Goal: Task Accomplishment & Management: Complete application form

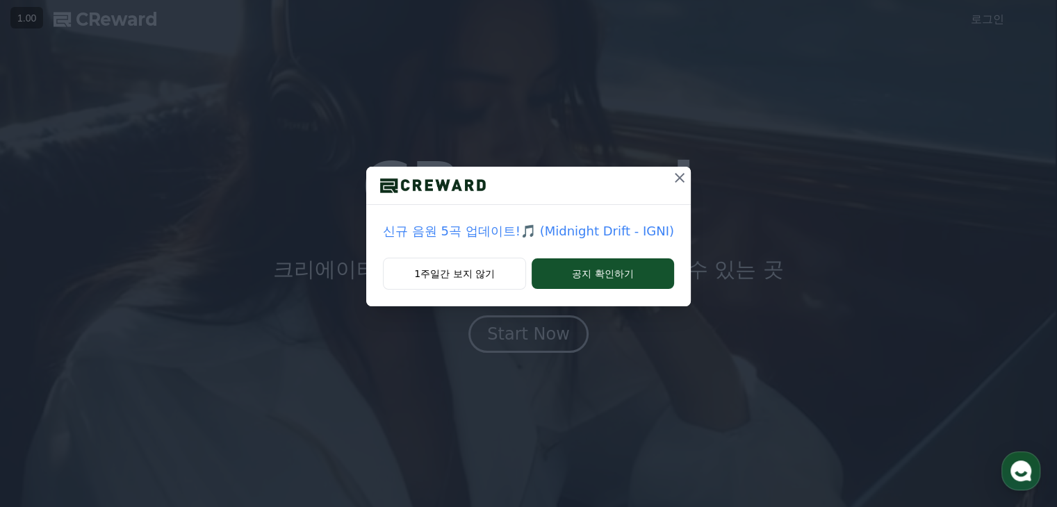
drag, startPoint x: 681, startPoint y: 179, endPoint x: 873, endPoint y: 99, distance: 208.1
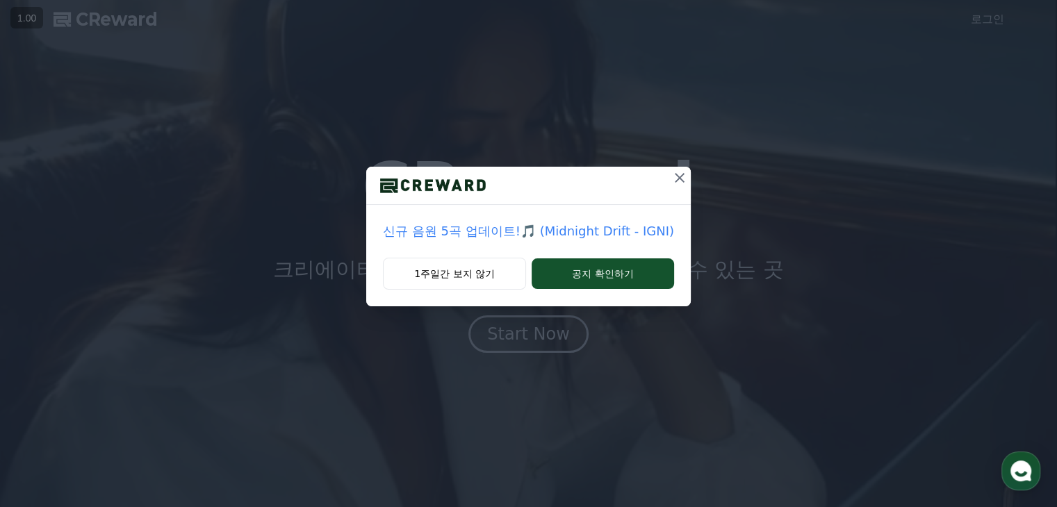
click at [681, 179] on icon at bounding box center [679, 177] width 17 height 17
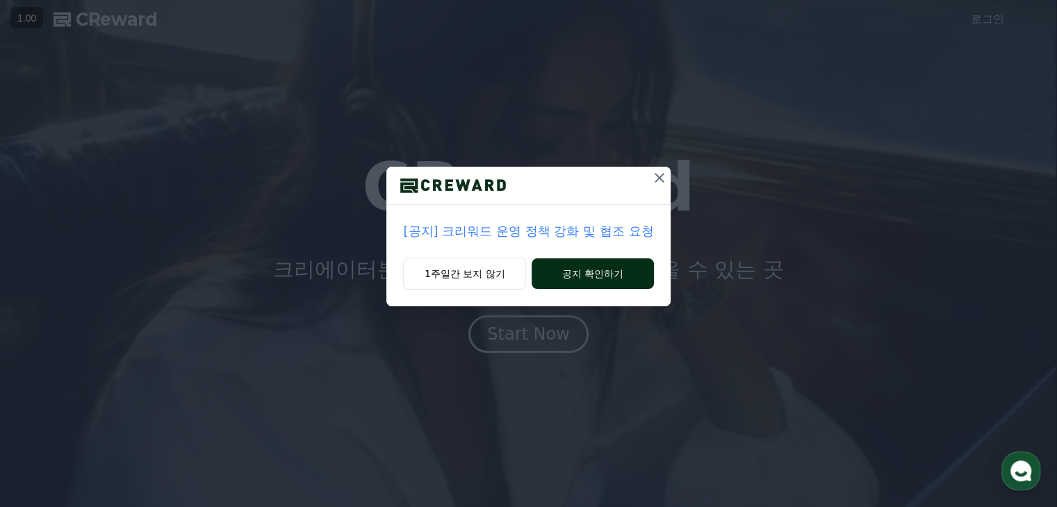
drag, startPoint x: 590, startPoint y: 265, endPoint x: 598, endPoint y: 265, distance: 7.6
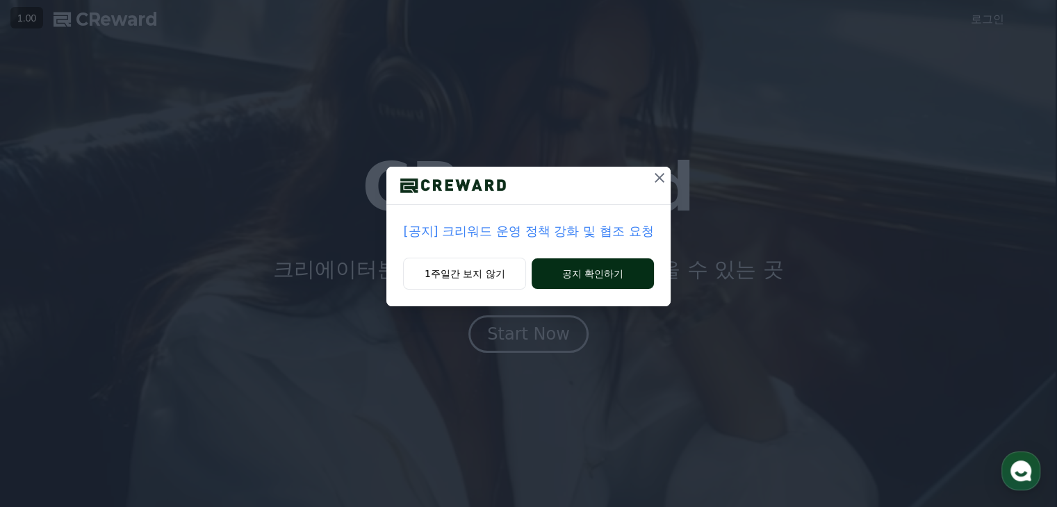
click at [591, 265] on button "공지 확인하기" at bounding box center [592, 273] width 122 height 31
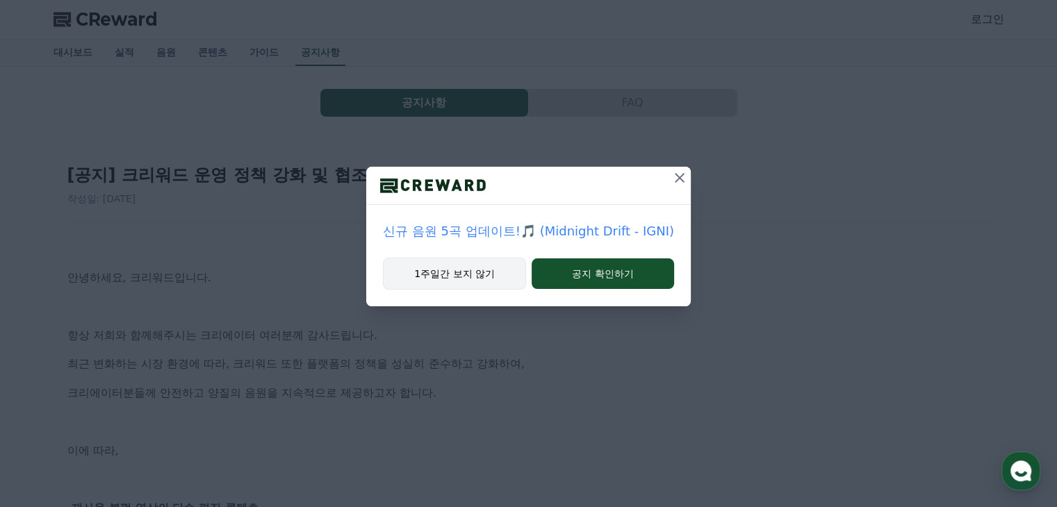
click at [458, 268] on button "1주일간 보지 않기" at bounding box center [454, 274] width 143 height 32
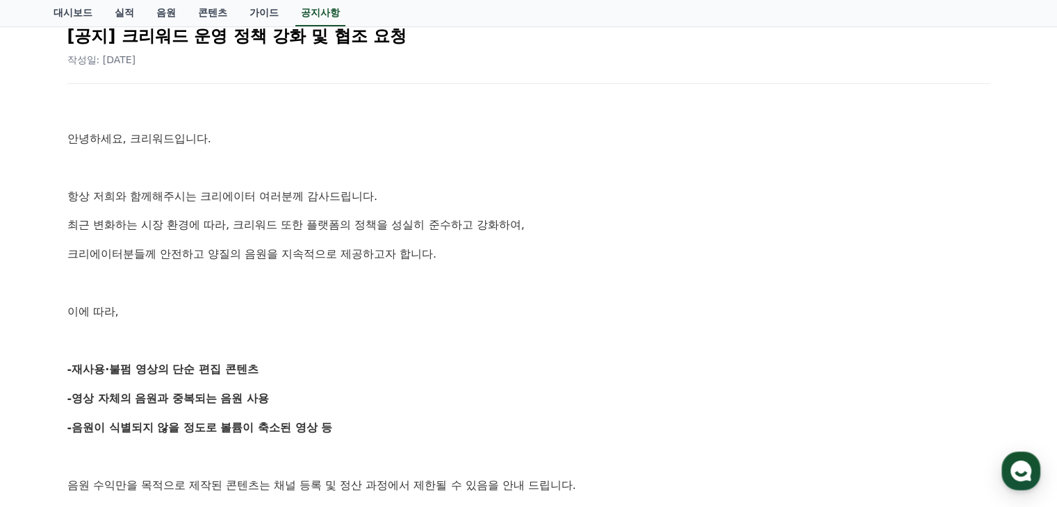
scroll to position [208, 0]
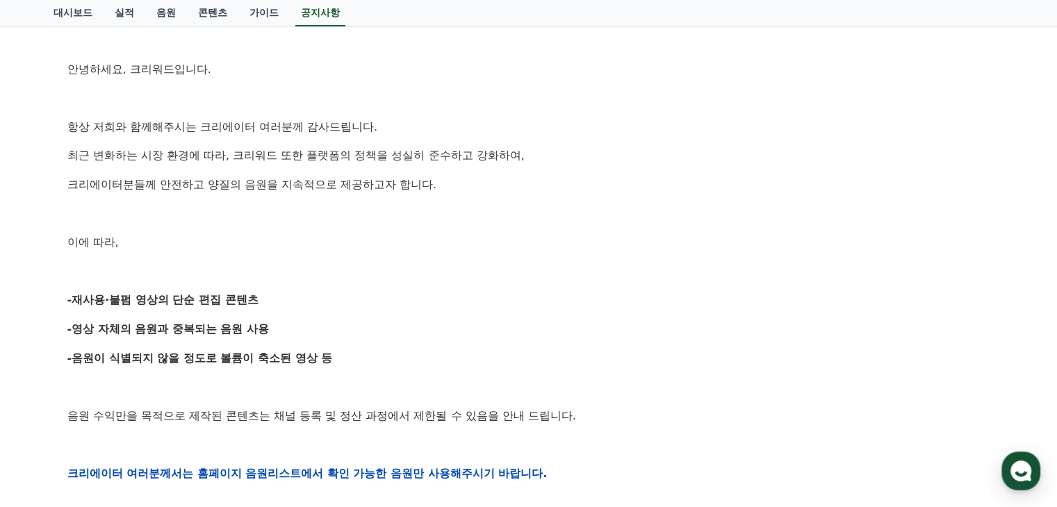
click at [258, 288] on div "안녕하세요, 크리워드입니다. 항상 저희와 함께해주시는 크리에이터 여러분께 감사드립니다. 최근 변화하는 시장 환경에 따라, 크리워드 또한 플랫폼…" at bounding box center [528, 473] width 923 height 884
click at [259, 322] on strong "-영상 자체의 음원과 중복되는 음원 사용" at bounding box center [168, 328] width 202 height 13
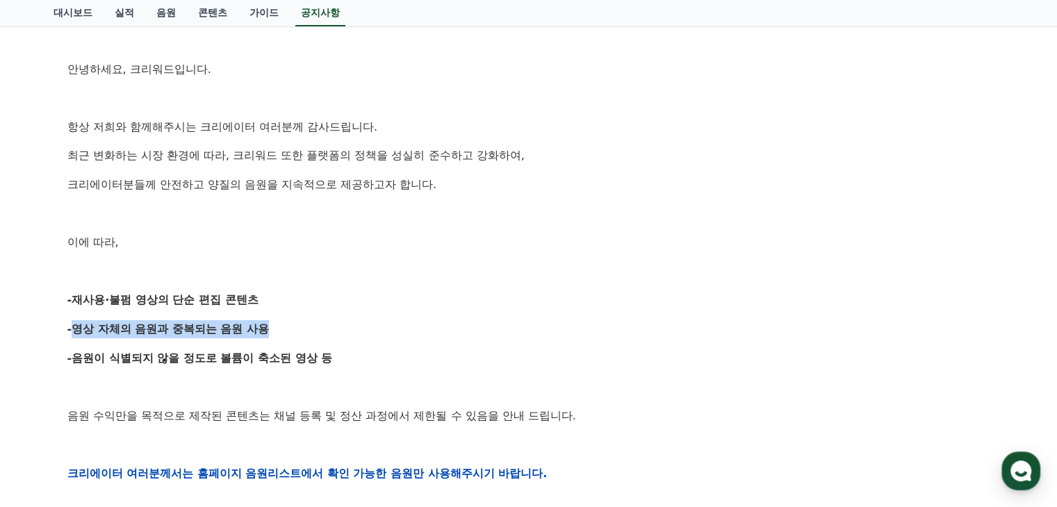
click at [259, 322] on strong "-영상 자체의 음원과 중복되는 음원 사용" at bounding box center [168, 328] width 202 height 13
click at [270, 356] on strong "-음원이 식별되지 않을 정도로 볼륨이 축소된 영상 등" at bounding box center [199, 357] width 265 height 13
click at [270, 354] on strong "-음원이 식별되지 않을 정도로 볼륨이 축소된 영상 등" at bounding box center [199, 357] width 265 height 13
click at [385, 349] on p "-음원이 식별되지 않을 정도로 볼륨이 축소된 영상 등" at bounding box center [528, 358] width 923 height 18
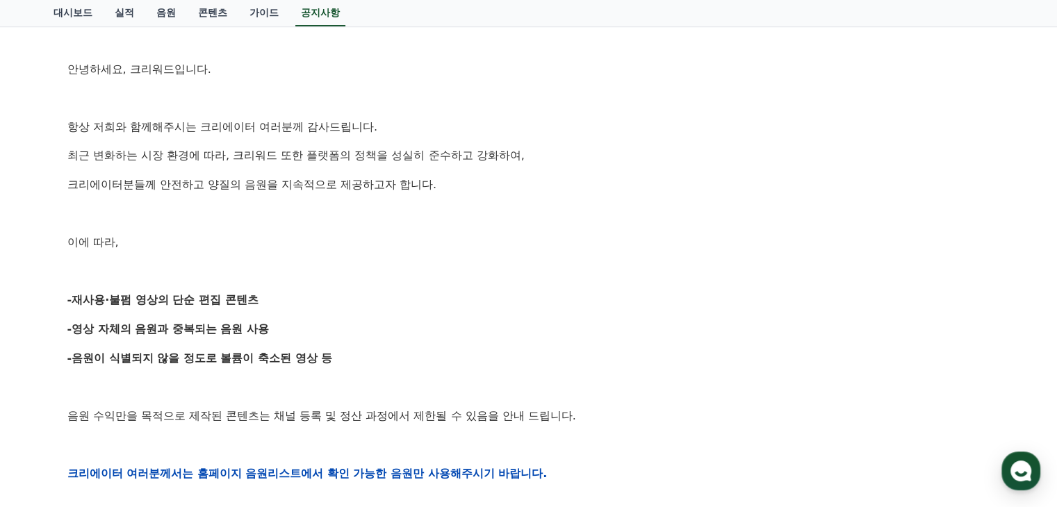
scroll to position [417, 0]
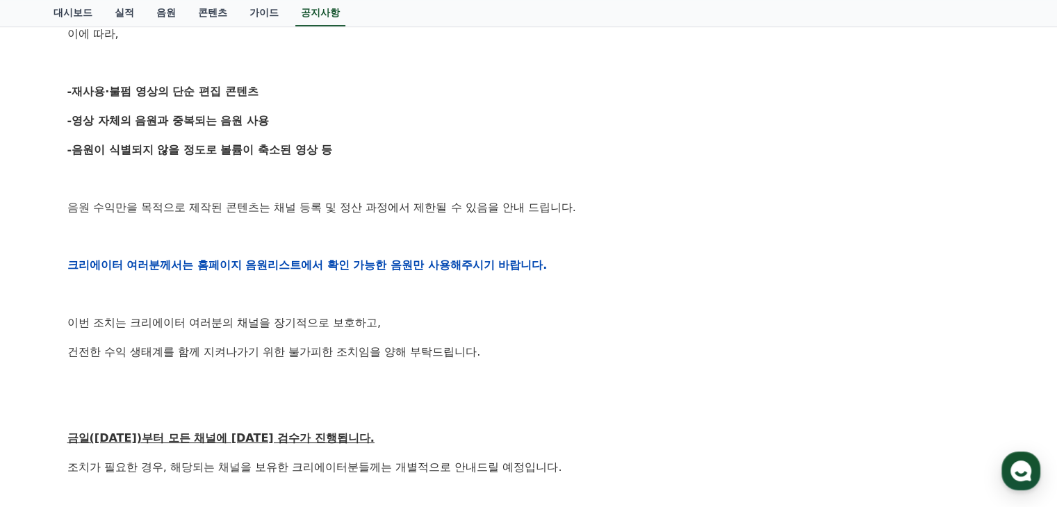
click at [381, 259] on strong "크리에이터 여러분께서는 홈페이지 음원리스트에서 확인 가능한 음원만 사용해주시기 바랍니다." at bounding box center [307, 264] width 480 height 13
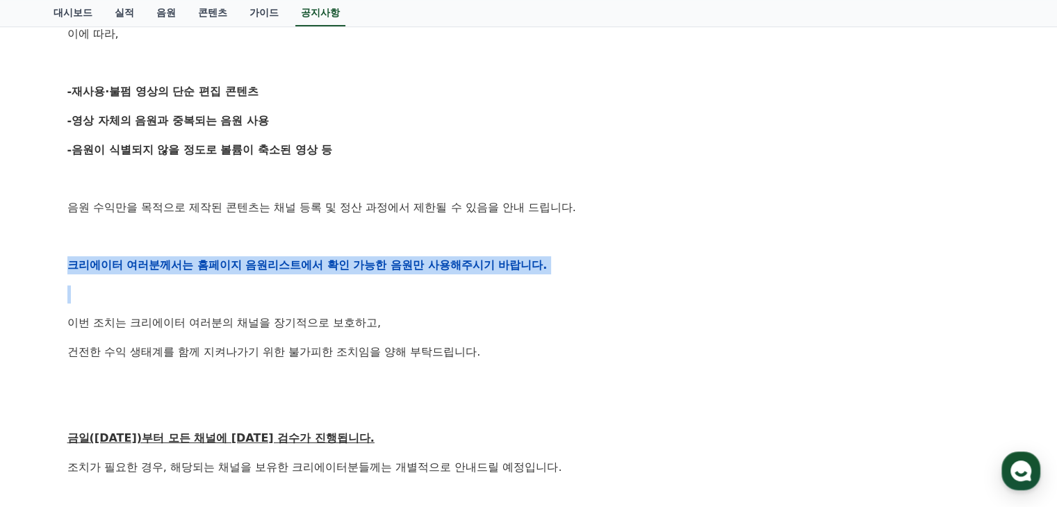
click at [381, 259] on strong "크리에이터 여러분께서는 홈페이지 음원리스트에서 확인 가능한 음원만 사용해주시기 바랍니다." at bounding box center [307, 264] width 480 height 13
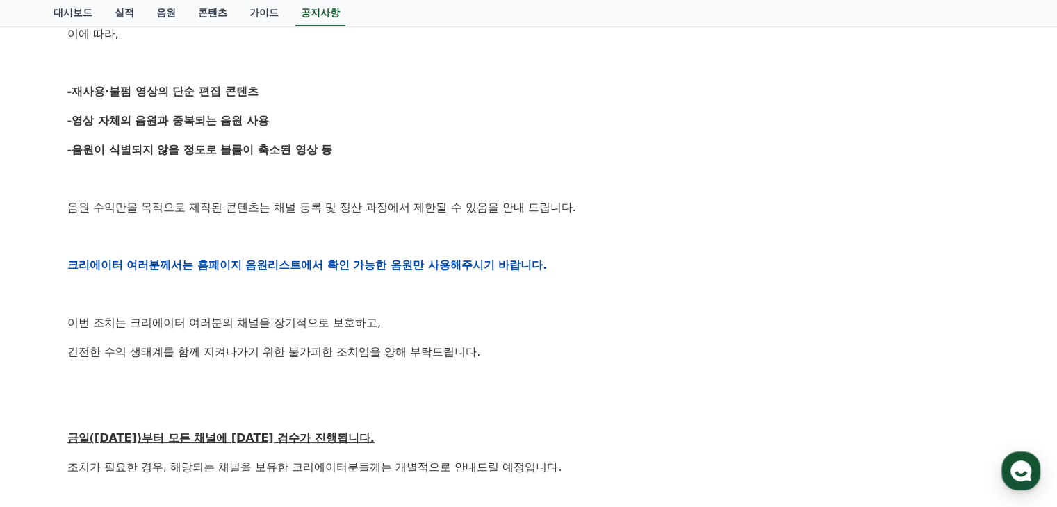
click at [538, 361] on div "안녕하세요, 크리워드입니다. 항상 저희와 함께해주시는 크리에이터 여러분께 감사드립니다. 최근 변화하는 시장 환경에 따라, 크리워드 또한 플랫폼…" at bounding box center [528, 265] width 923 height 884
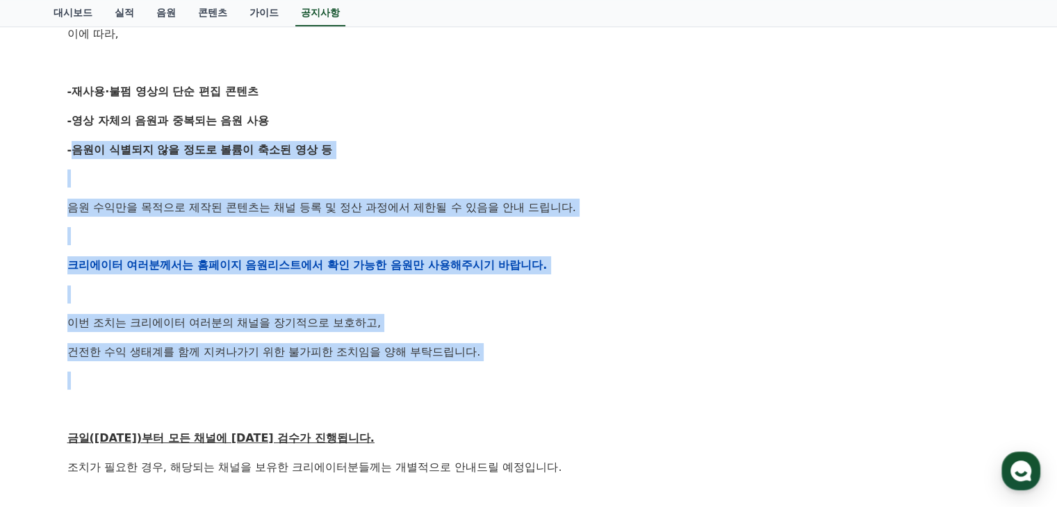
drag, startPoint x: 584, startPoint y: 372, endPoint x: 0, endPoint y: 149, distance: 625.3
click at [0, 149] on div "공지사항 FAQ [공지] 크리워드 운영 정책 강화 및 협조 요청 작성일: 2025-09-15 안녕하세요, 크리워드입니다. 항상 저희와 함께해주…" at bounding box center [528, 212] width 1057 height 1124
click at [315, 276] on div "안녕하세요, 크리워드입니다. 항상 저희와 함께해주시는 크리에이터 여러분께 감사드립니다. 최근 변화하는 시장 환경에 따라, 크리워드 또한 플랫폼…" at bounding box center [528, 265] width 923 height 884
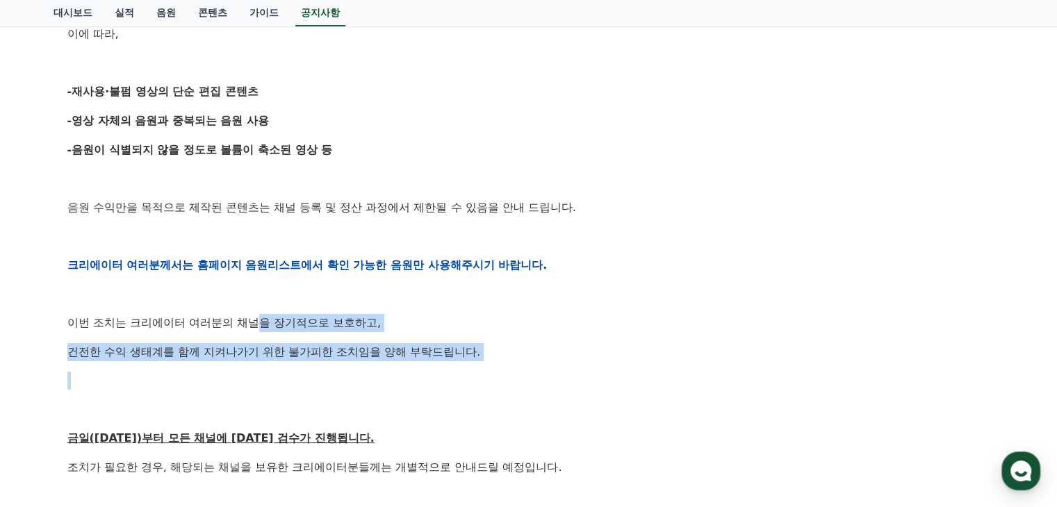
drag, startPoint x: 455, startPoint y: 365, endPoint x: 142, endPoint y: 310, distance: 318.2
click at [163, 313] on div "안녕하세요, 크리워드입니다. 항상 저희와 함께해주시는 크리에이터 여러분께 감사드립니다. 최근 변화하는 시장 환경에 따라, 크리워드 또한 플랫폼…" at bounding box center [528, 265] width 923 height 884
click at [651, 365] on div "안녕하세요, 크리워드입니다. 항상 저희와 함께해주시는 크리에이터 여러분께 감사드립니다. 최근 변화하는 시장 환경에 따라, 크리워드 또한 플랫폼…" at bounding box center [528, 265] width 923 height 884
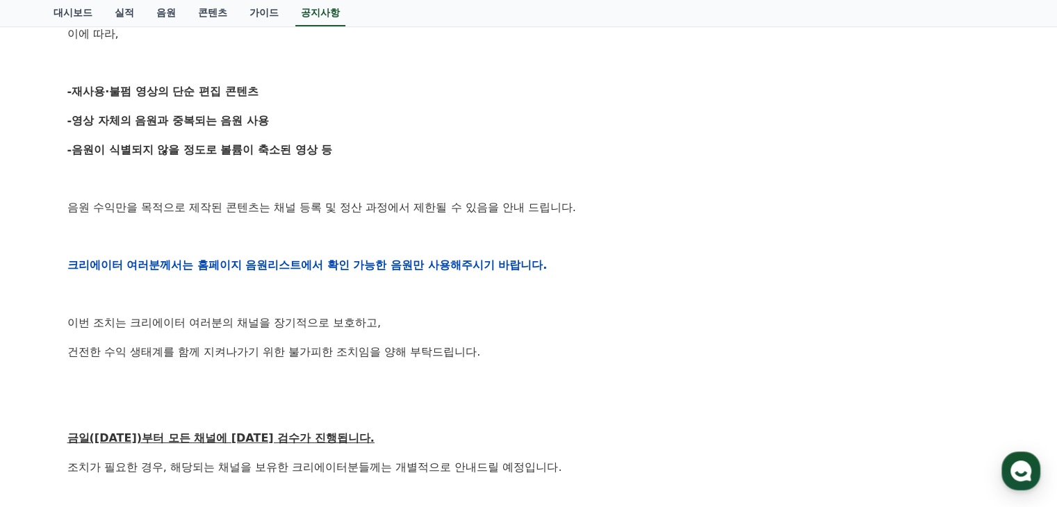
scroll to position [625, 0]
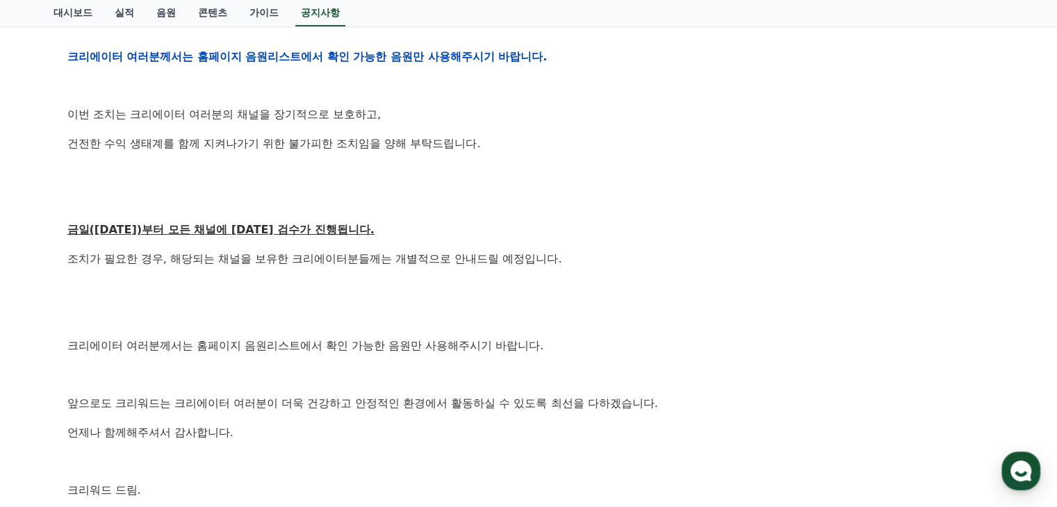
click at [266, 223] on u "금일(9월15일)부터 모든 채널에 대한 검수가 진행됩니다." at bounding box center [220, 229] width 307 height 13
click at [288, 254] on p "조치가 필요한 경우, 해당되는 채널을 보유한 크리에이터분들께는 개별적으로 안내드릴 예정입니다." at bounding box center [528, 259] width 923 height 18
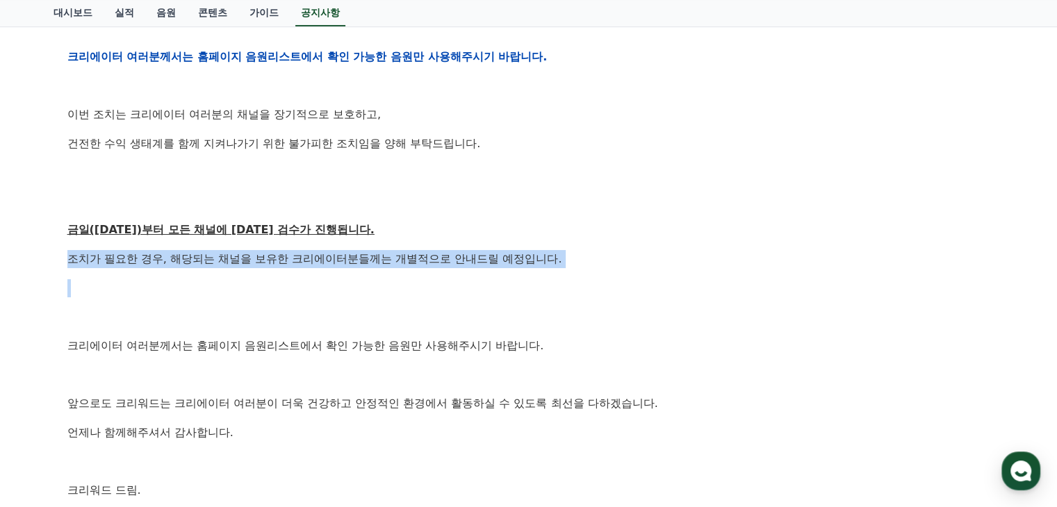
click at [288, 254] on p "조치가 필요한 경우, 해당되는 채널을 보유한 크리에이터분들께는 개별적으로 안내드릴 예정입니다." at bounding box center [528, 259] width 923 height 18
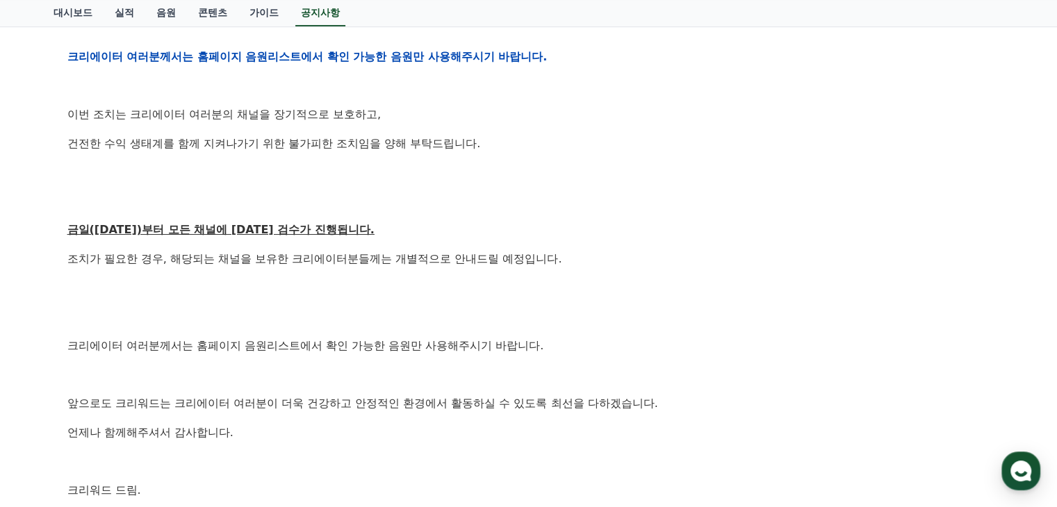
click at [354, 308] on p at bounding box center [528, 317] width 923 height 18
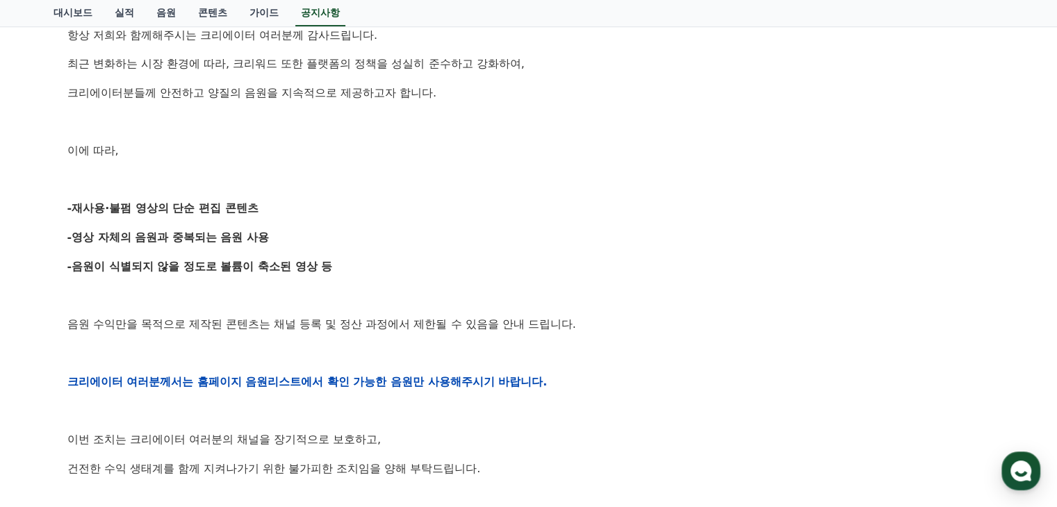
scroll to position [0, 0]
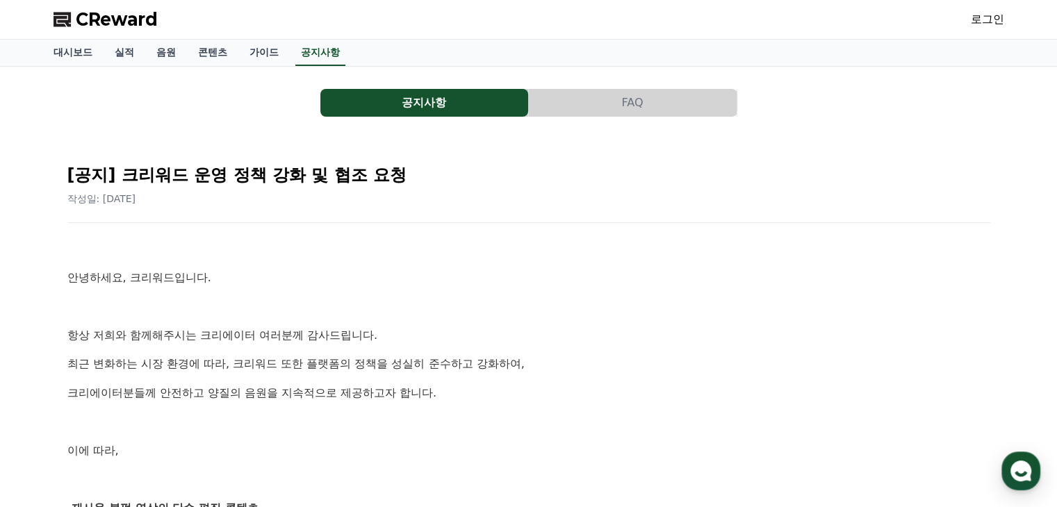
click at [994, 21] on link "로그인" at bounding box center [986, 19] width 33 height 17
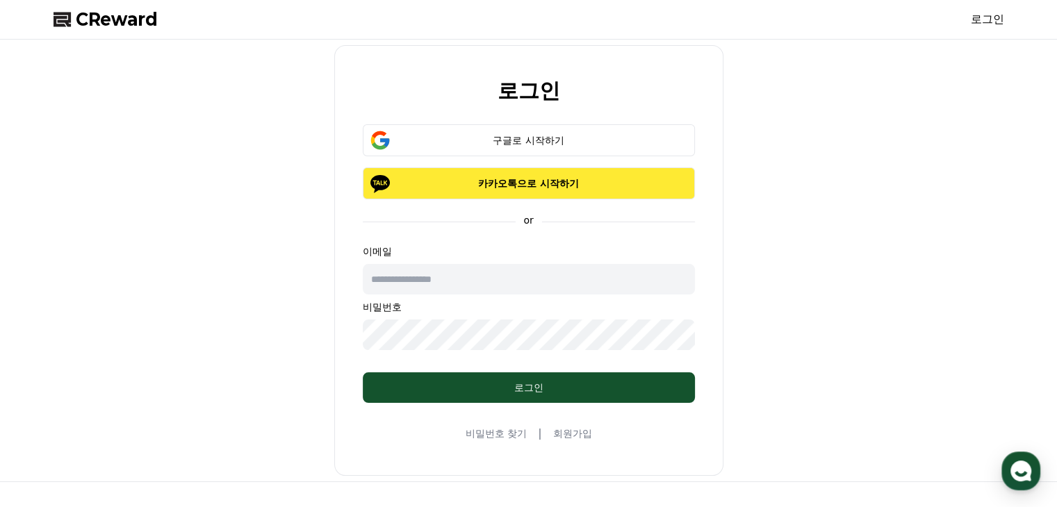
click at [502, 194] on button "카카오톡으로 시작하기" at bounding box center [529, 183] width 332 height 32
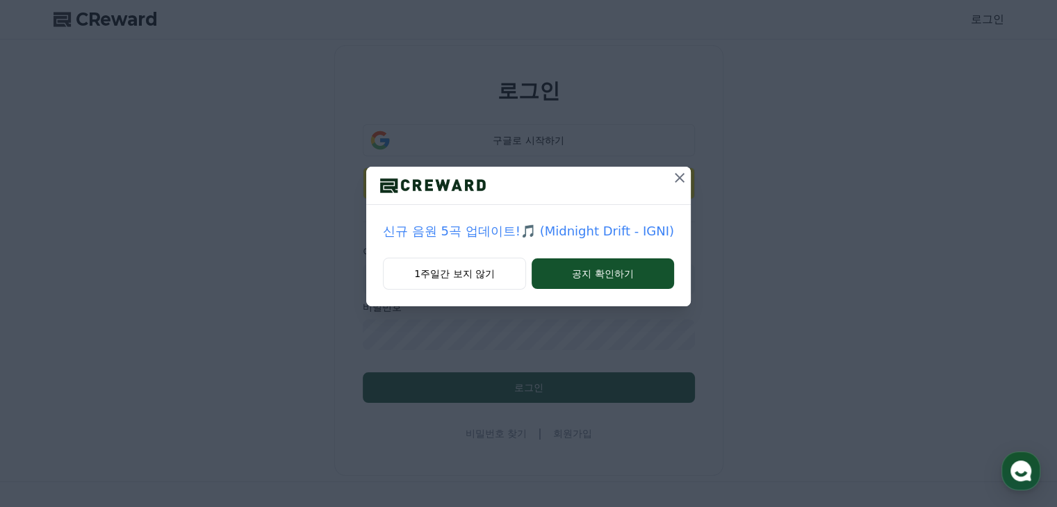
click at [677, 183] on icon at bounding box center [679, 177] width 17 height 17
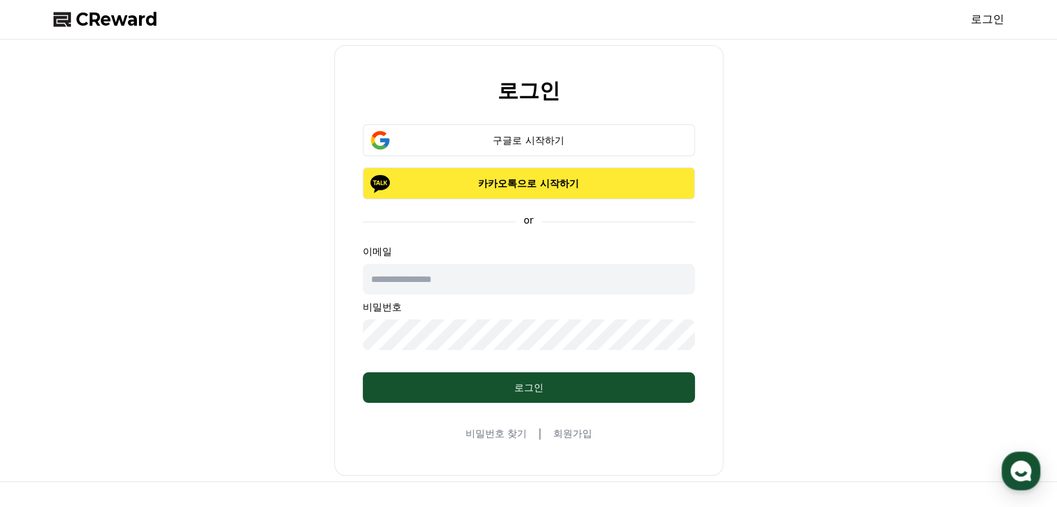
click at [522, 190] on button "카카오톡으로 시작하기" at bounding box center [529, 183] width 332 height 32
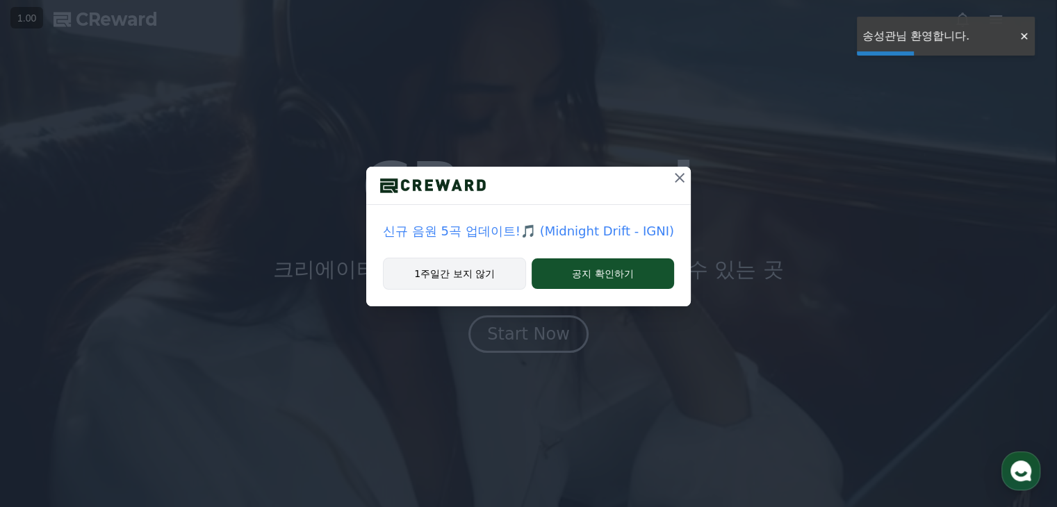
click at [458, 281] on button "1주일간 보지 않기" at bounding box center [454, 274] width 143 height 32
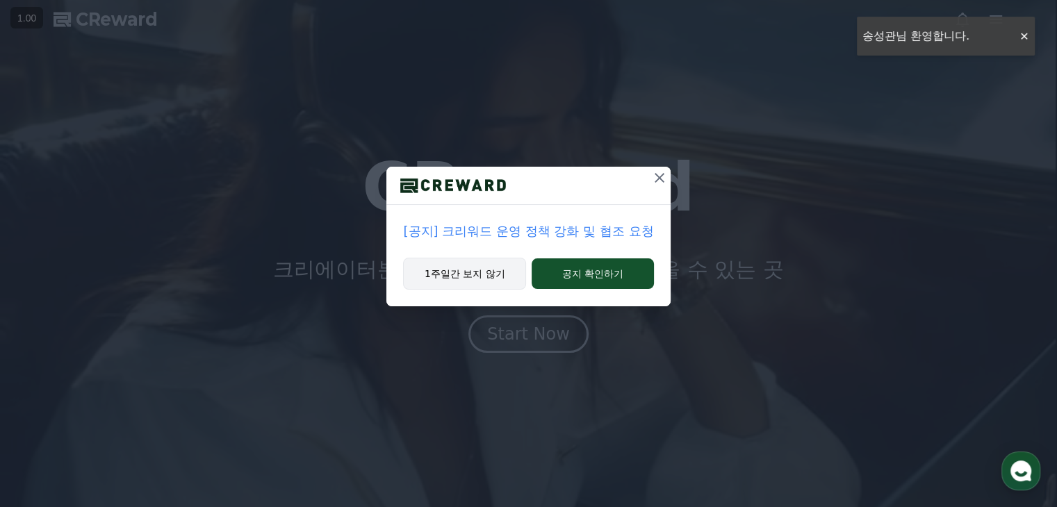
click at [482, 277] on button "1주일간 보지 않기" at bounding box center [464, 274] width 123 height 32
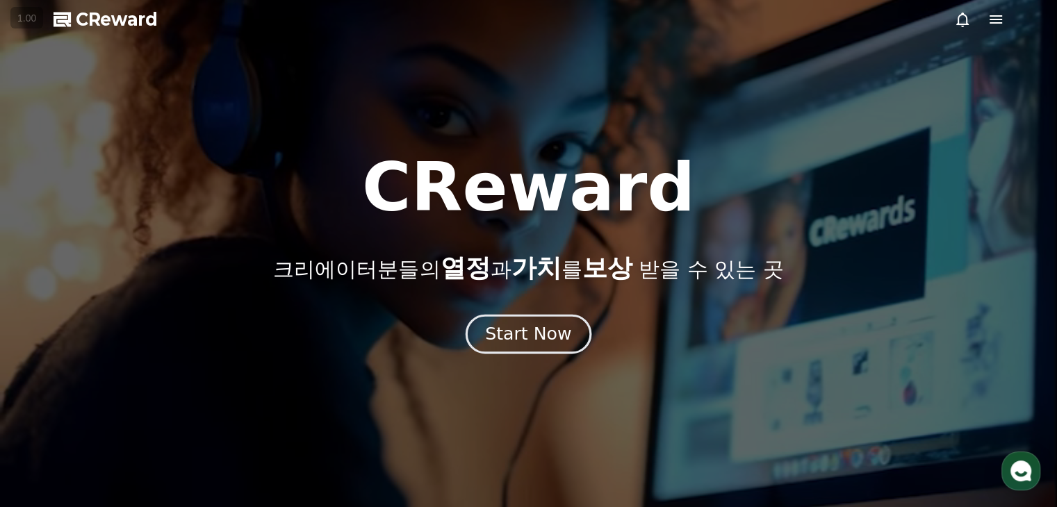
click at [506, 336] on div "Start Now" at bounding box center [528, 334] width 86 height 24
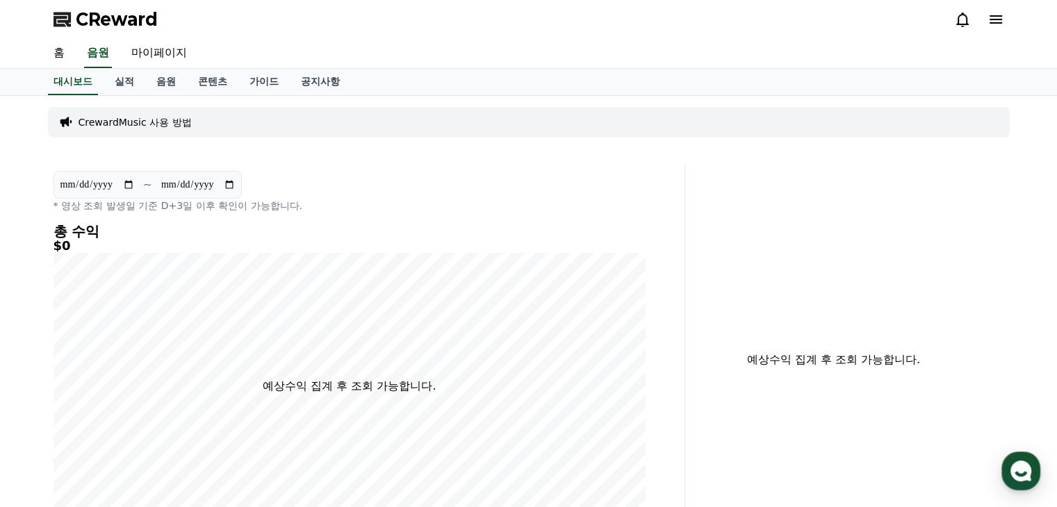
click at [140, 120] on p "CrewardMusic 사용 방법" at bounding box center [134, 122] width 113 height 14
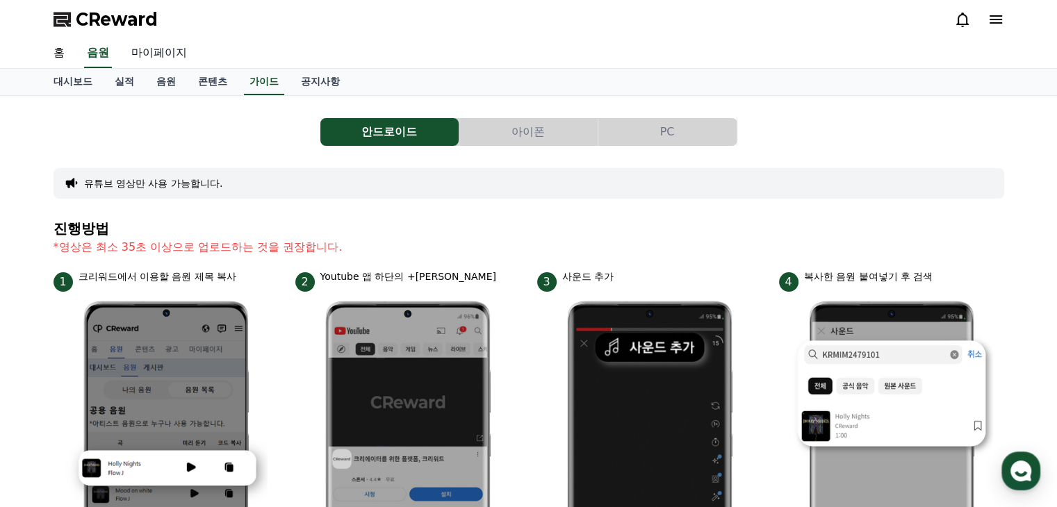
click at [174, 56] on link "마이페이지" at bounding box center [159, 53] width 78 height 29
select select "**********"
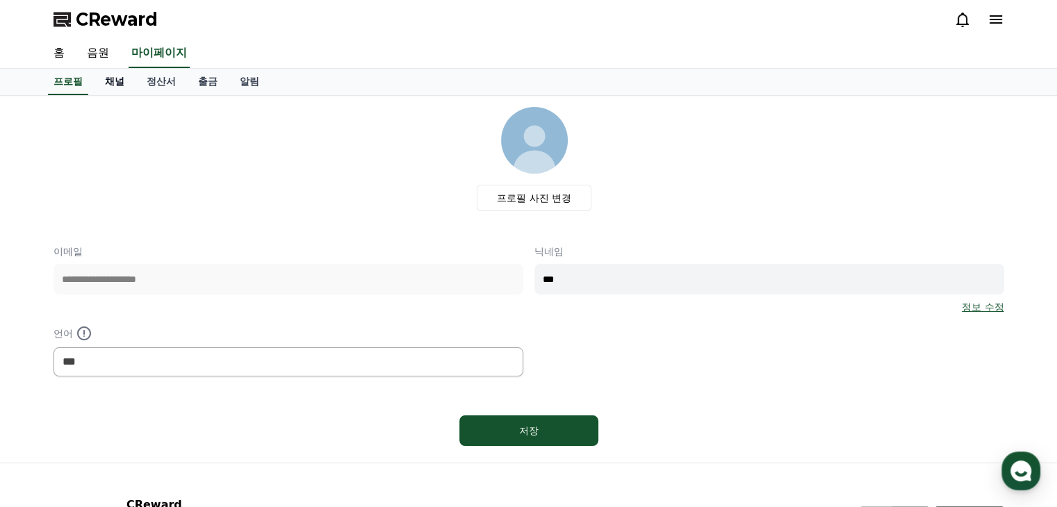
click at [122, 83] on link "채널" at bounding box center [115, 82] width 42 height 26
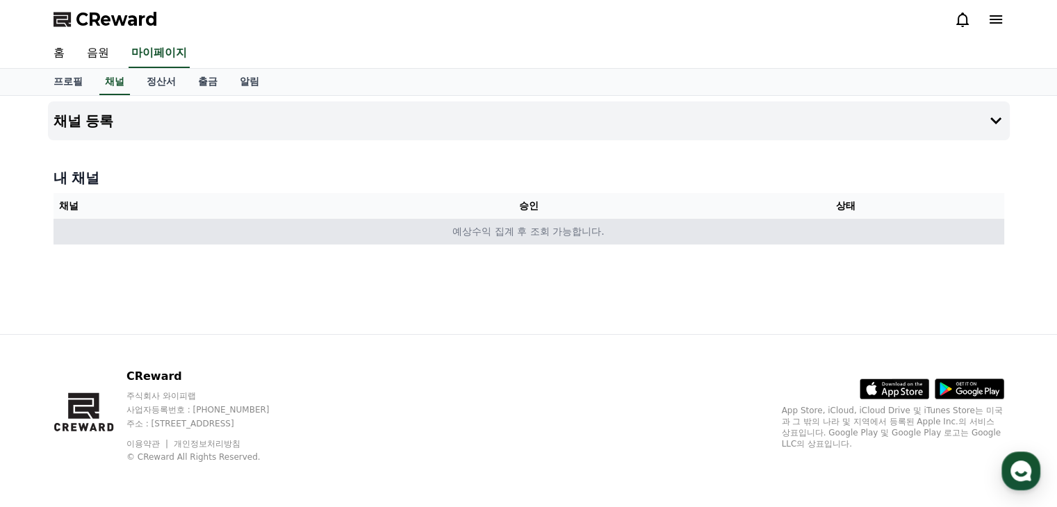
click at [555, 231] on td "예상수익 집계 후 조회 가능합니다." at bounding box center [528, 232] width 950 height 26
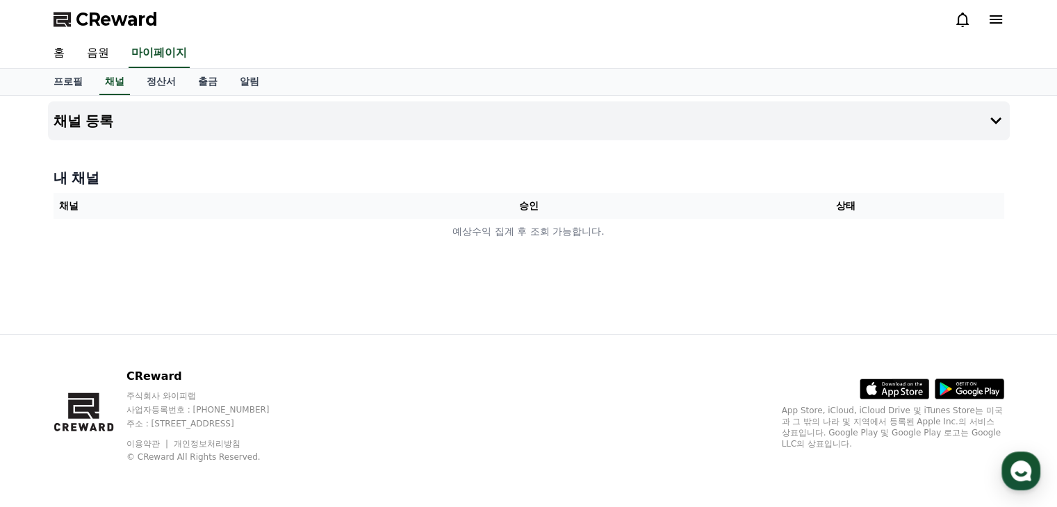
click at [539, 203] on th "승인" at bounding box center [528, 206] width 317 height 26
click at [961, 118] on button "채널 등록" at bounding box center [528, 120] width 961 height 39
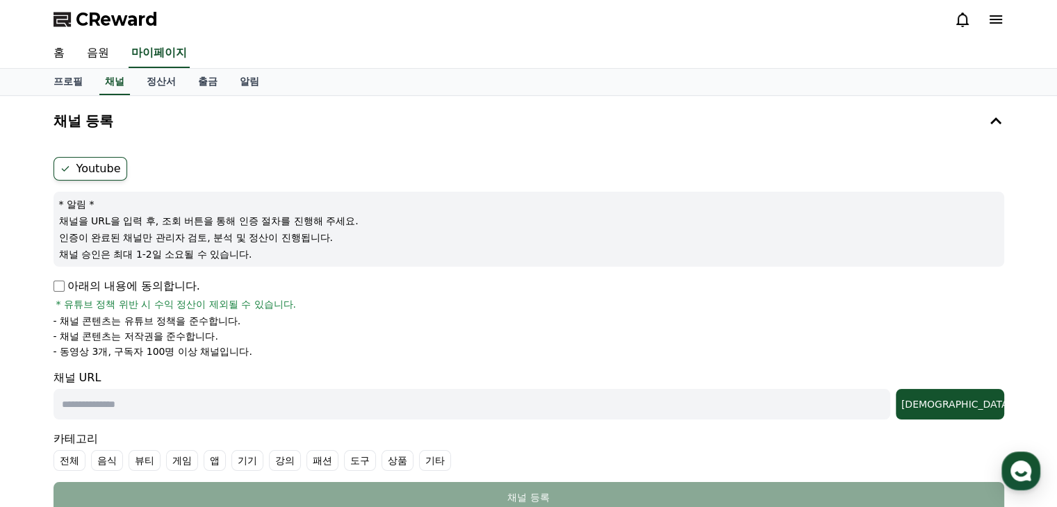
drag, startPoint x: 245, startPoint y: 247, endPoint x: 9, endPoint y: 217, distance: 237.3
click at [9, 217] on div "채널 등록 Youtube * 알림 * 채널을 URL을 입력 후, 조회 버튼을 통해 인증 절차를 진행해 주세요. 인증이 완료된 채널만 관리자 검…" at bounding box center [528, 365] width 1057 height 538
click at [316, 269] on form "Youtube * 알림 * 채널을 URL을 입력 후, 조회 버튼을 통해 인증 절차를 진행해 주세요. 인증이 완료된 채널만 관리자 검토, 분석 …" at bounding box center [528, 335] width 950 height 356
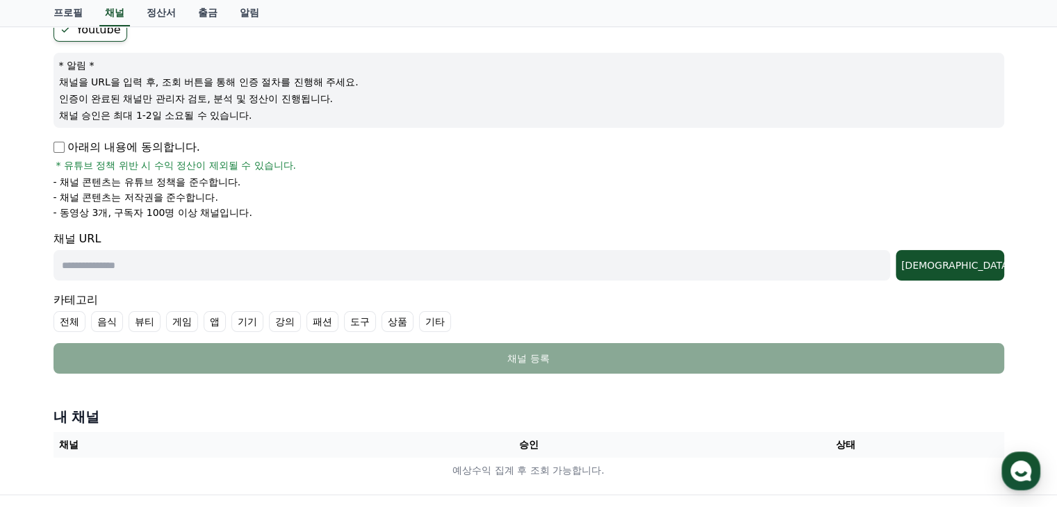
click at [181, 261] on input "text" at bounding box center [471, 265] width 836 height 31
paste input "**********"
type input "**********"
click at [860, 165] on div "아래의 내용에 동의합니다. * 유튜브 정책 위반 시 수익 정산이 제외될 수 있습니다." at bounding box center [528, 155] width 950 height 33
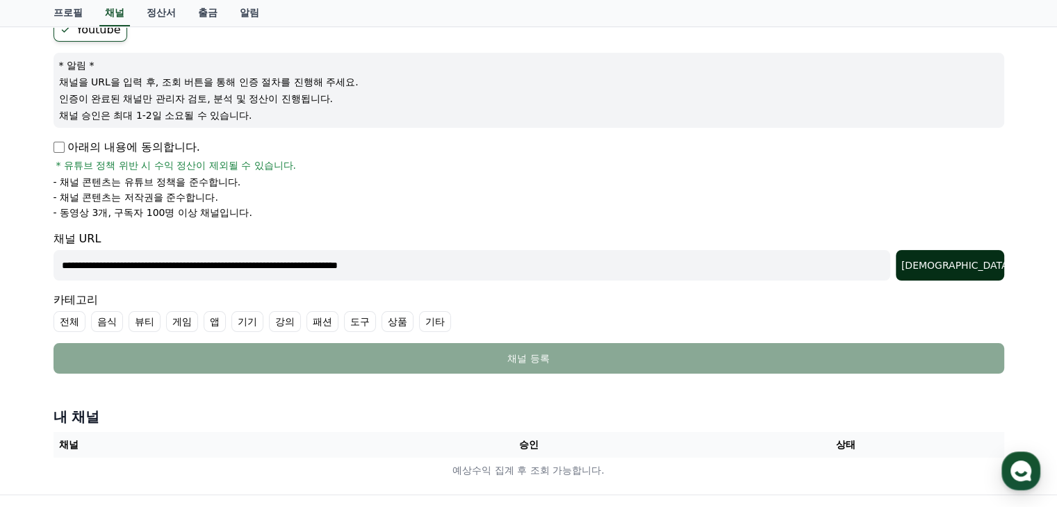
click at [971, 260] on div "조회" at bounding box center [949, 265] width 97 height 14
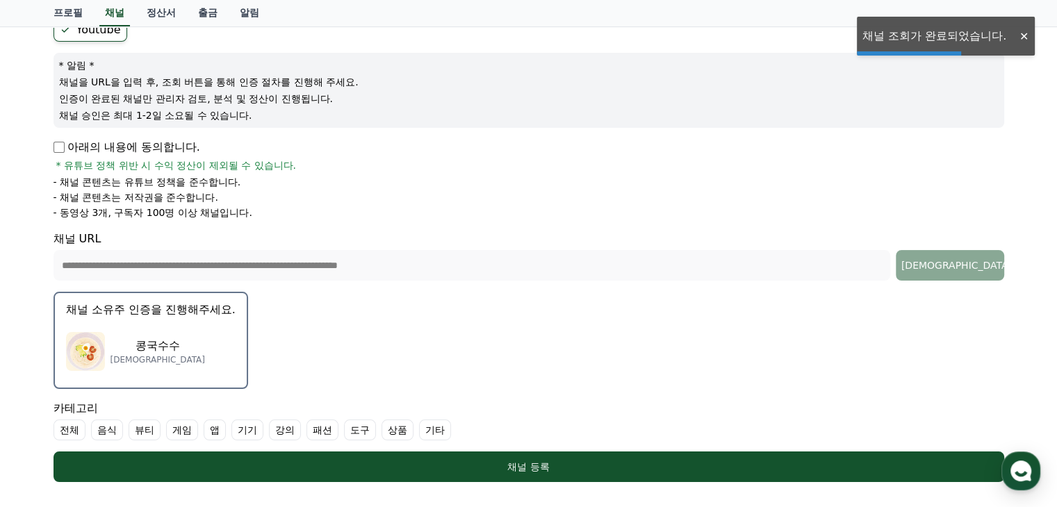
scroll to position [208, 0]
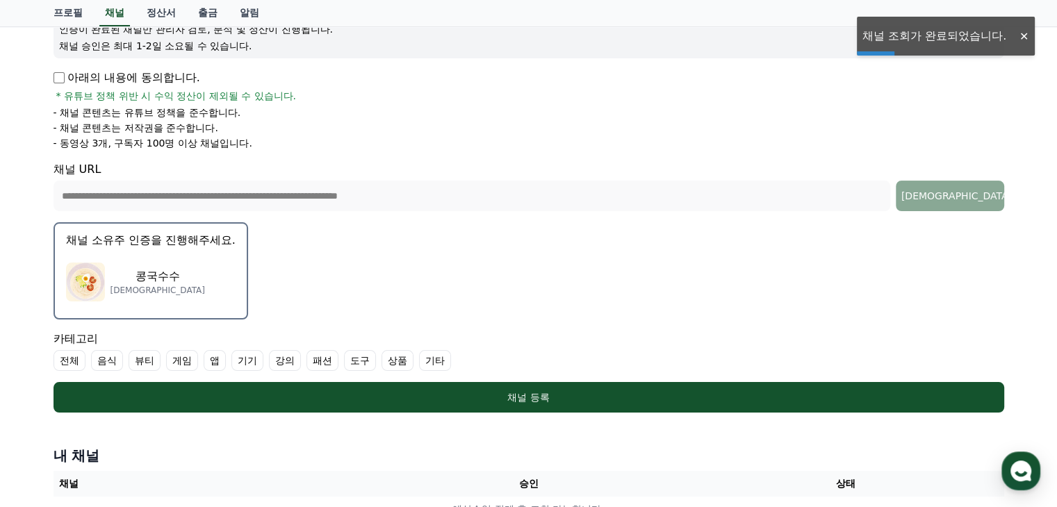
click at [151, 272] on p "콩국수수" at bounding box center [157, 276] width 94 height 17
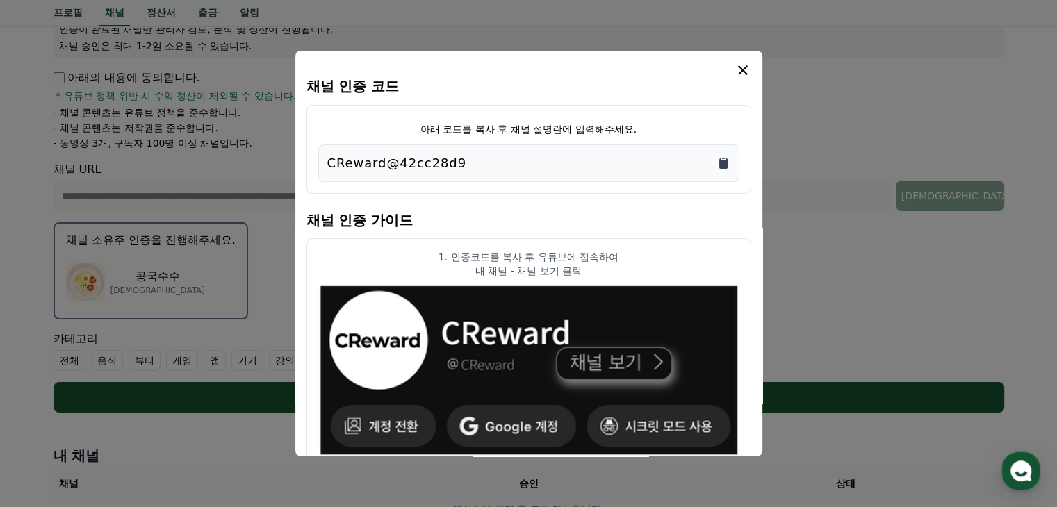
click at [721, 167] on icon "Copy to clipboard" at bounding box center [723, 163] width 8 height 10
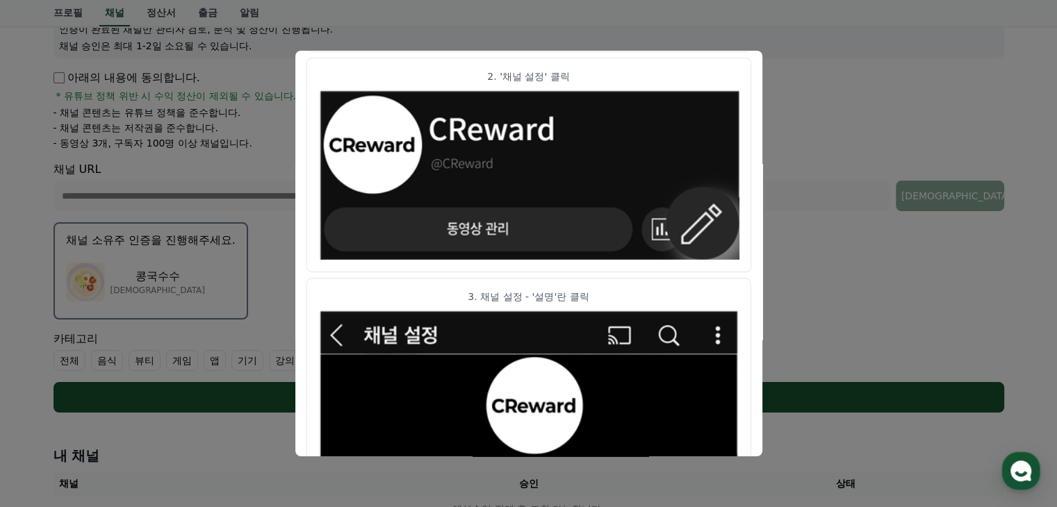
scroll to position [792, 0]
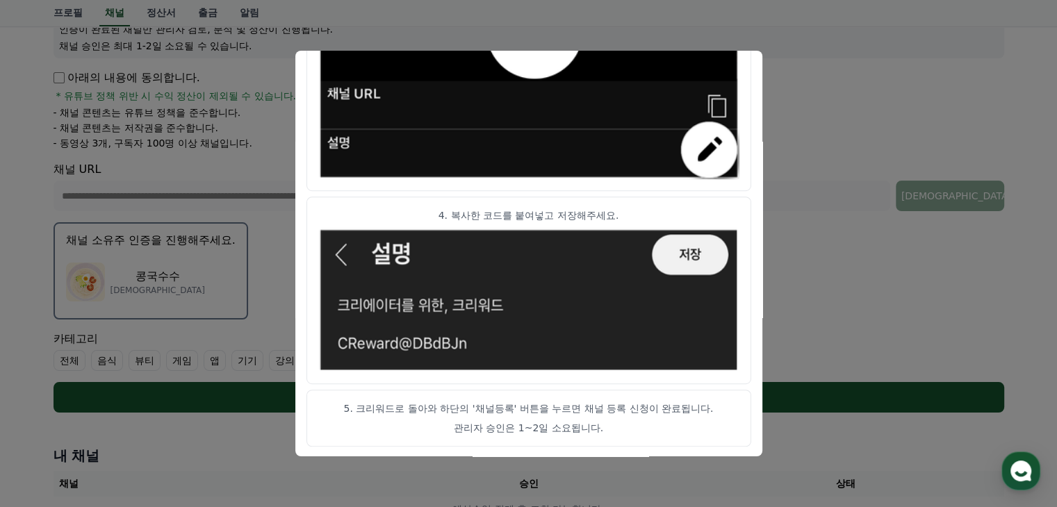
click at [869, 307] on button "close modal" at bounding box center [528, 253] width 1057 height 507
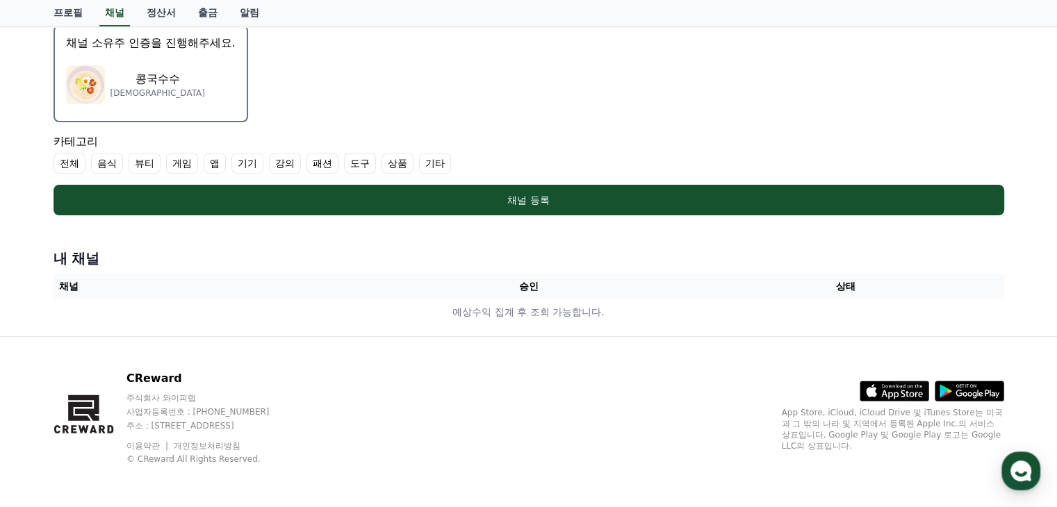
scroll to position [197, 0]
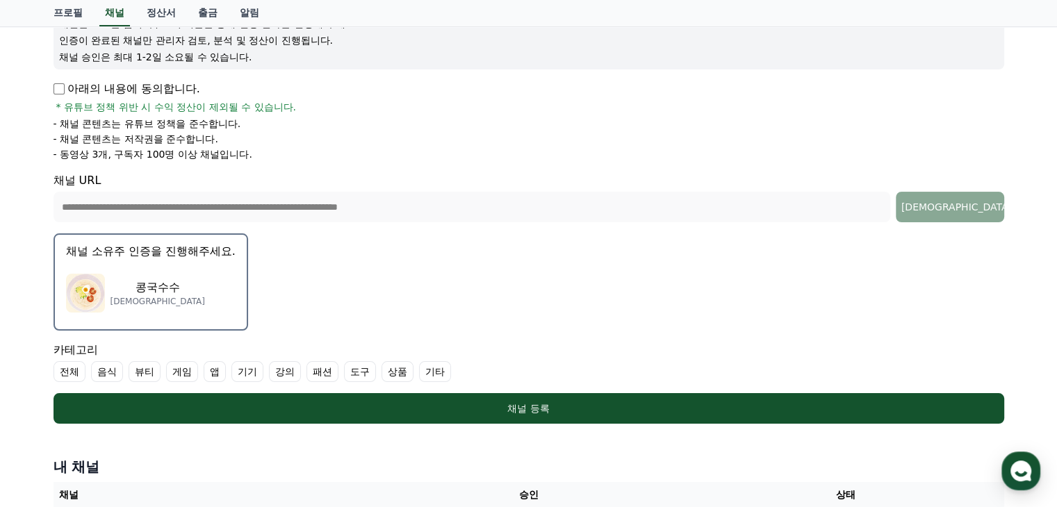
click at [440, 367] on label "기타" at bounding box center [435, 371] width 32 height 21
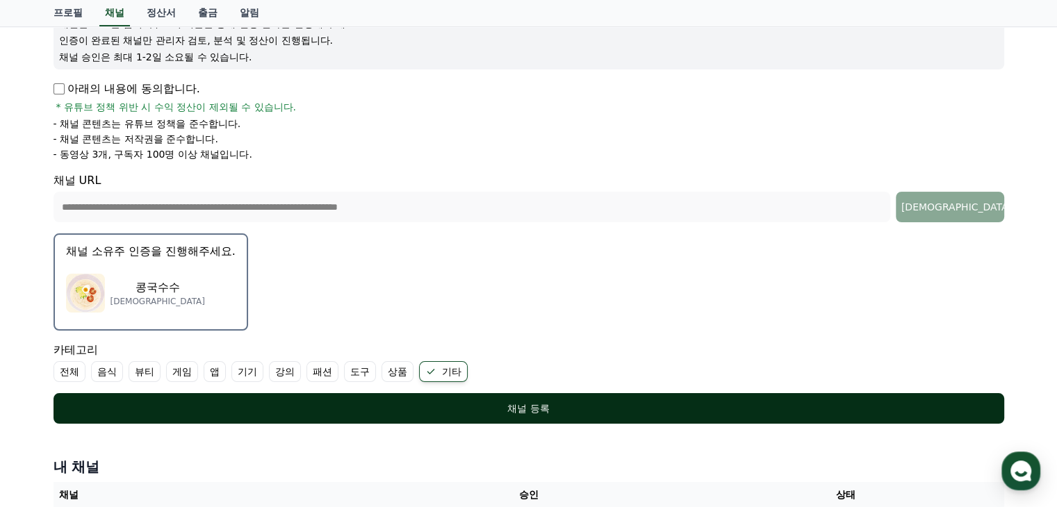
click at [466, 402] on div "채널 등록" at bounding box center [528, 409] width 895 height 14
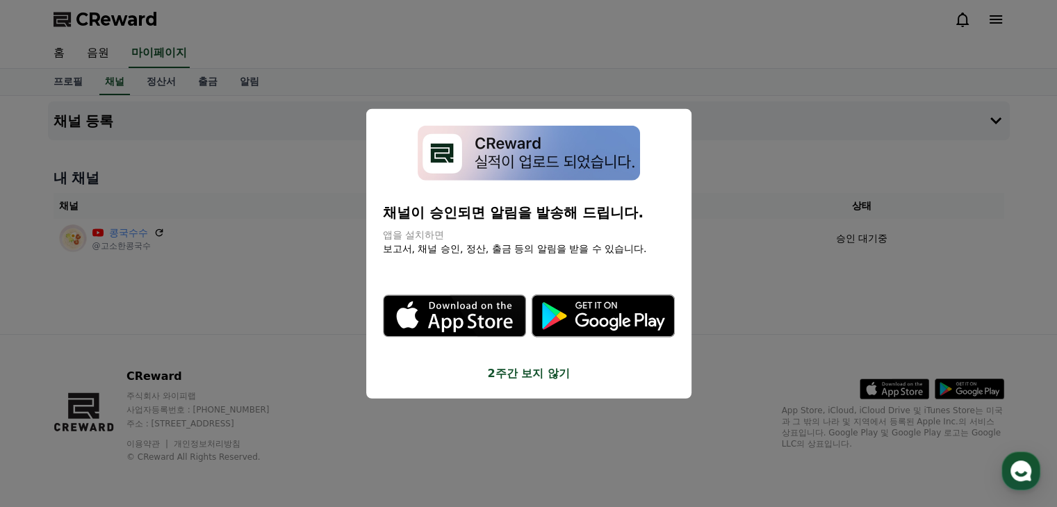
click at [540, 379] on button "2주간 보지 않기" at bounding box center [529, 373] width 292 height 17
